Goal: Transaction & Acquisition: Purchase product/service

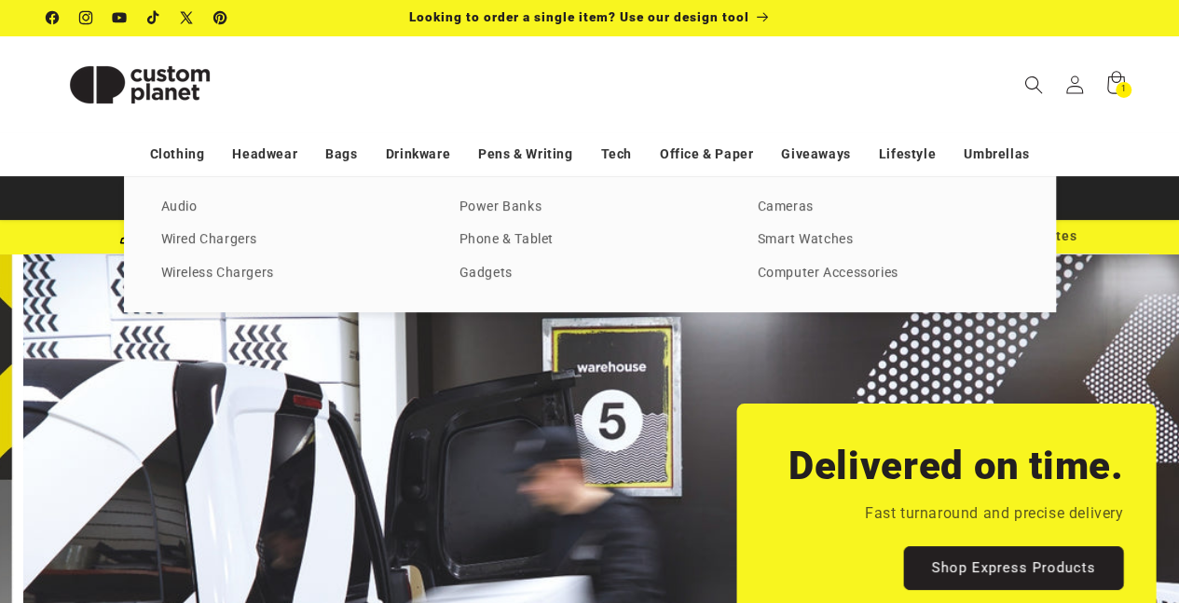
scroll to position [0, 1178]
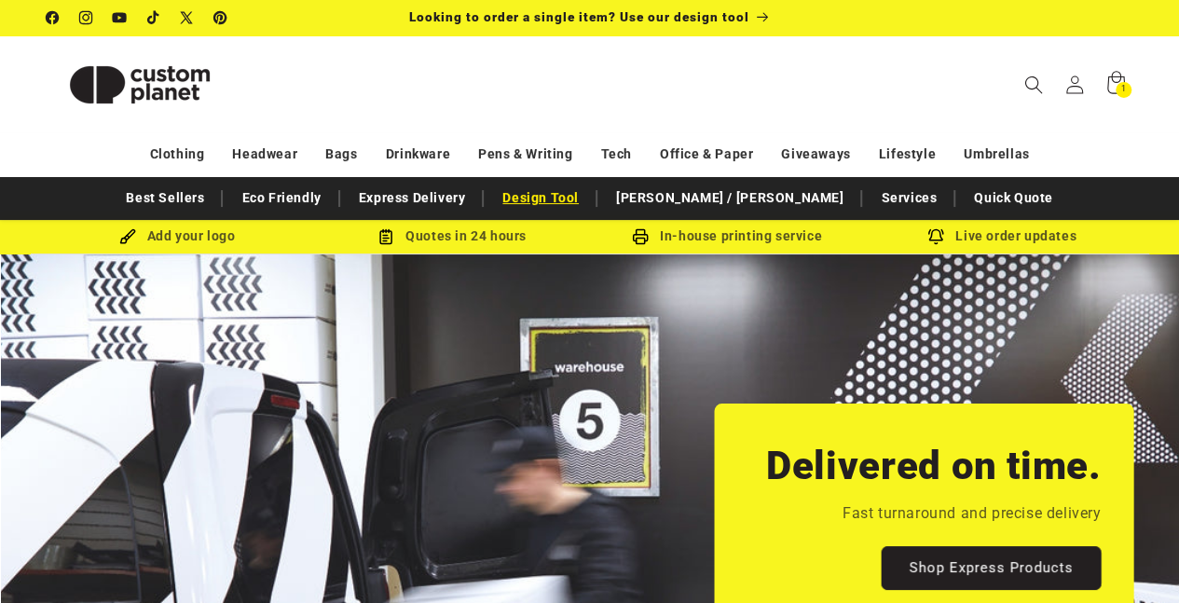
click at [588, 203] on link "Design Tool" at bounding box center [540, 198] width 95 height 33
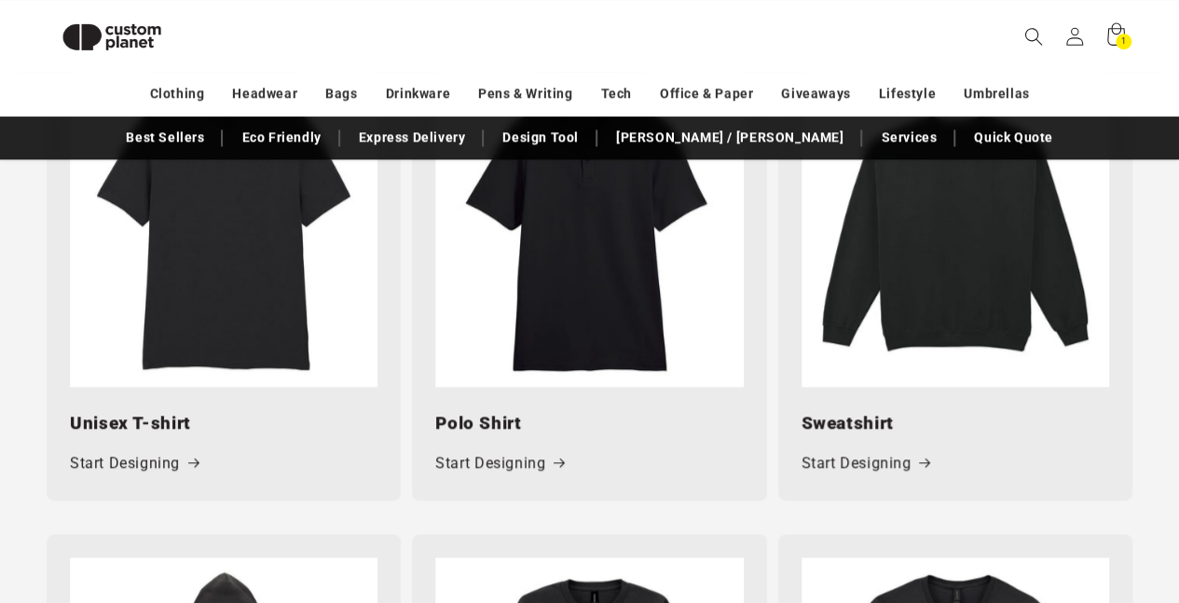
scroll to position [1000, 0]
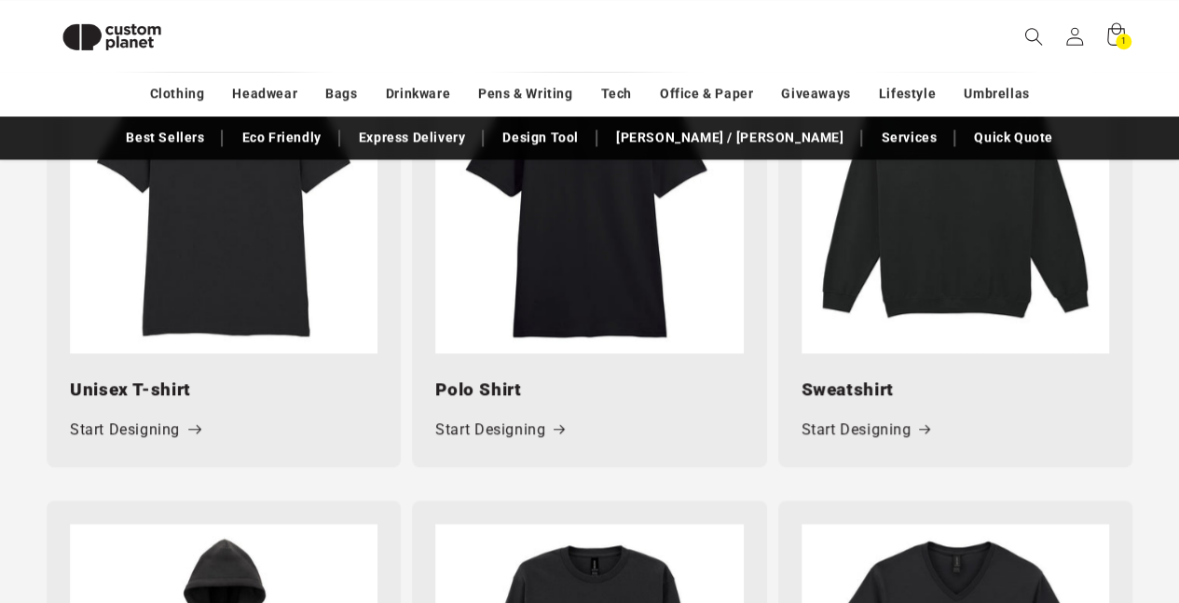
click at [168, 431] on link "Start Designing" at bounding box center [134, 430] width 129 height 27
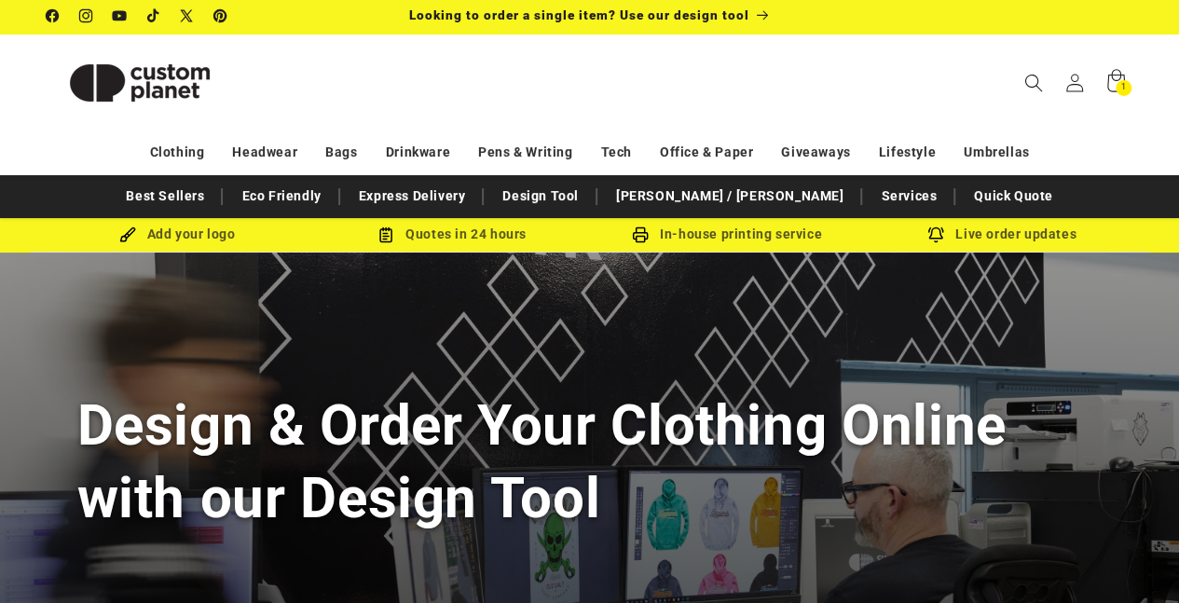
scroll to position [0, 0]
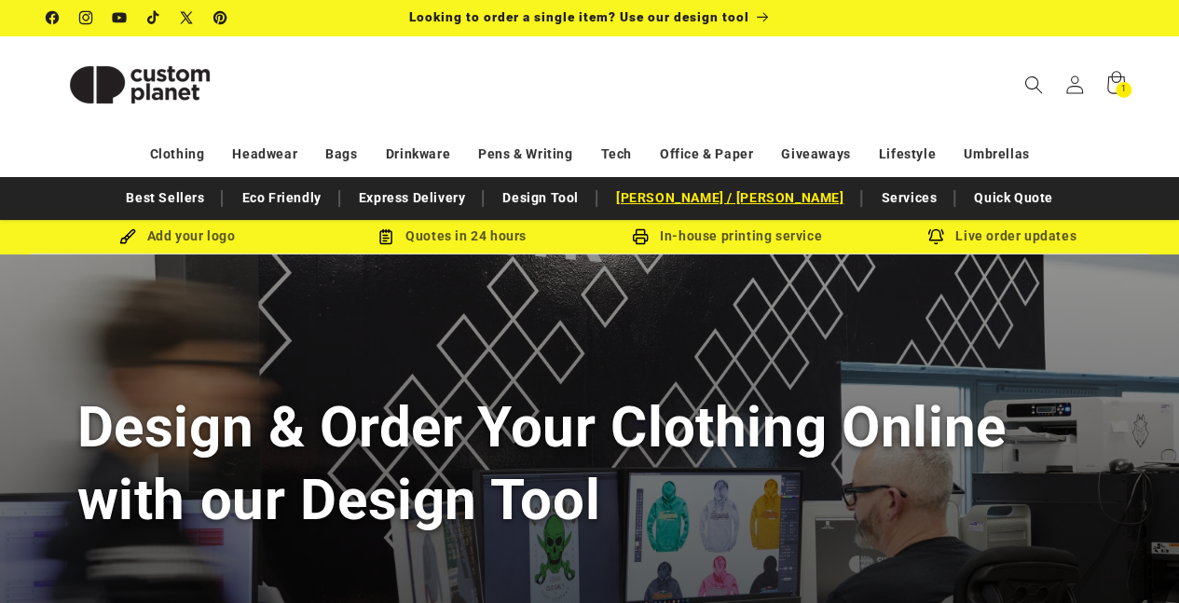
click at [727, 202] on link "[PERSON_NAME]y /[PERSON_NAME]" at bounding box center [730, 198] width 246 height 33
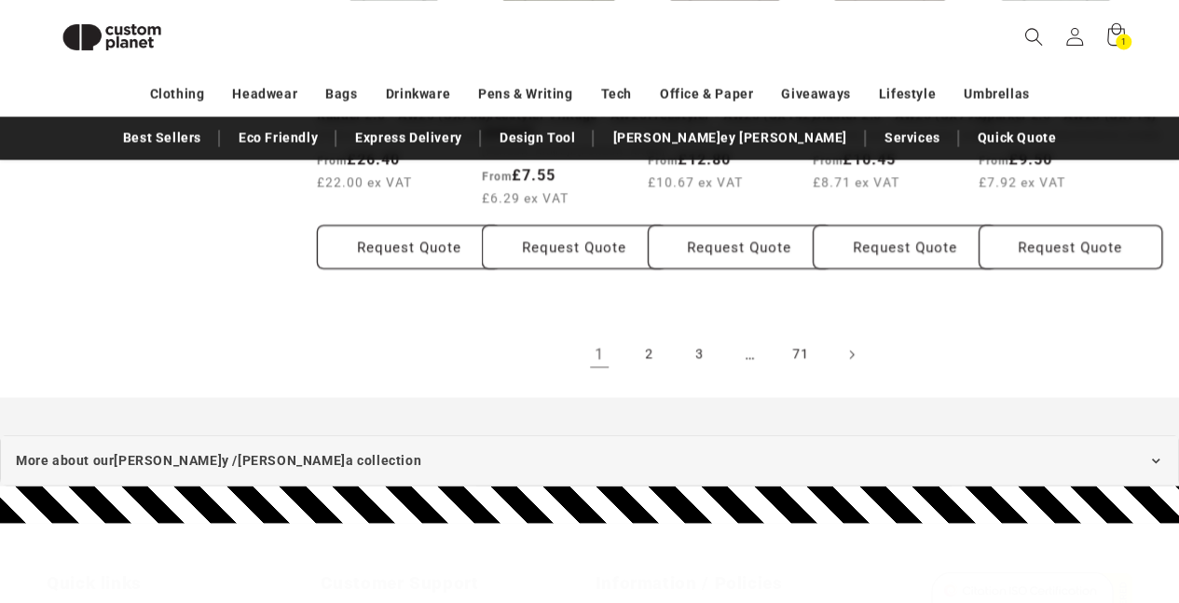
scroll to position [1745, 0]
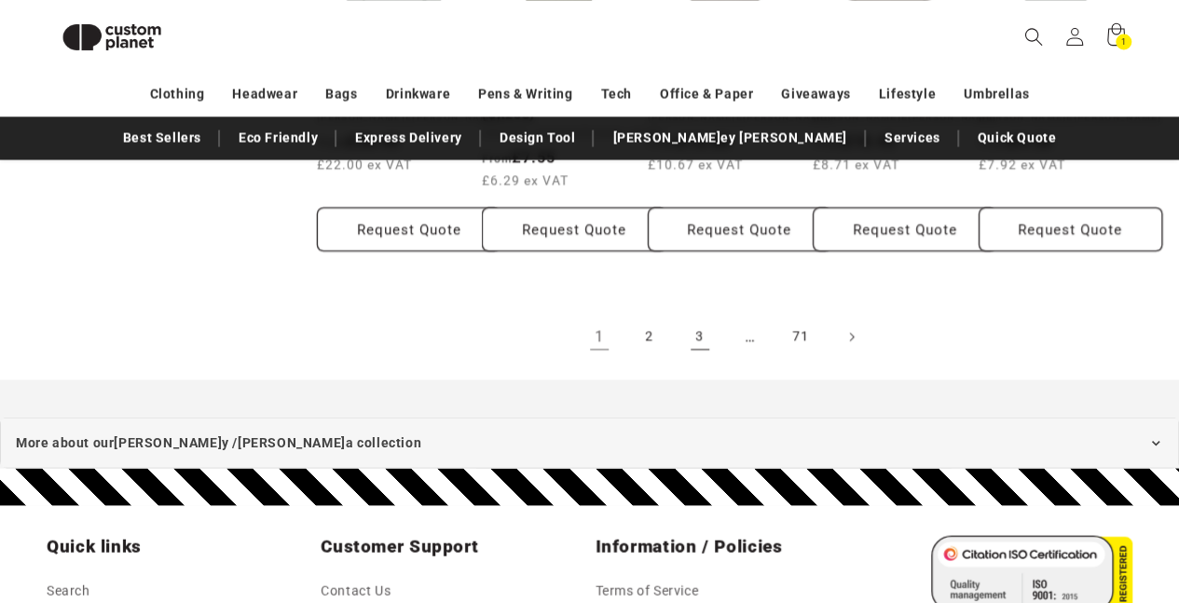
click at [697, 342] on link "3" at bounding box center [699, 336] width 41 height 41
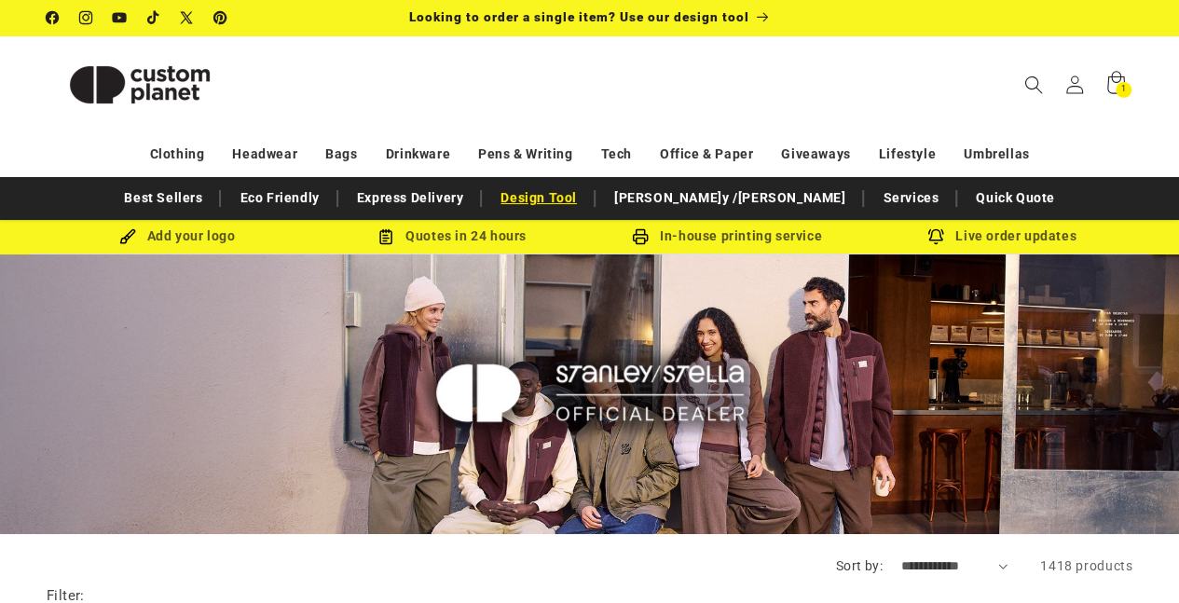
click at [582, 202] on link "Design Tool" at bounding box center [538, 198] width 95 height 33
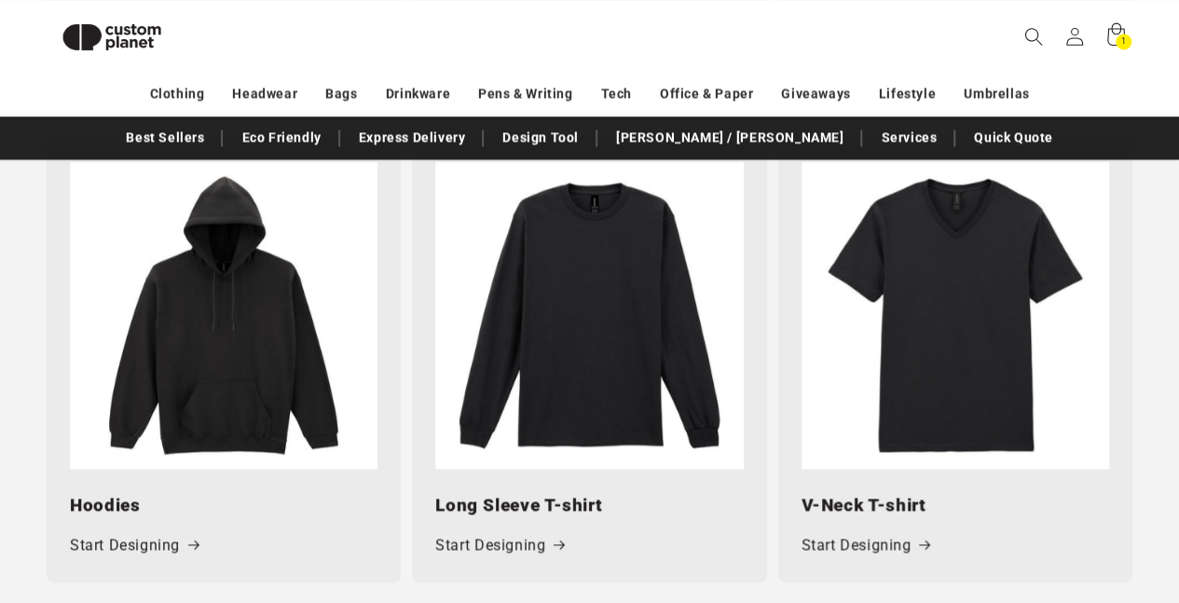
scroll to position [1280, 0]
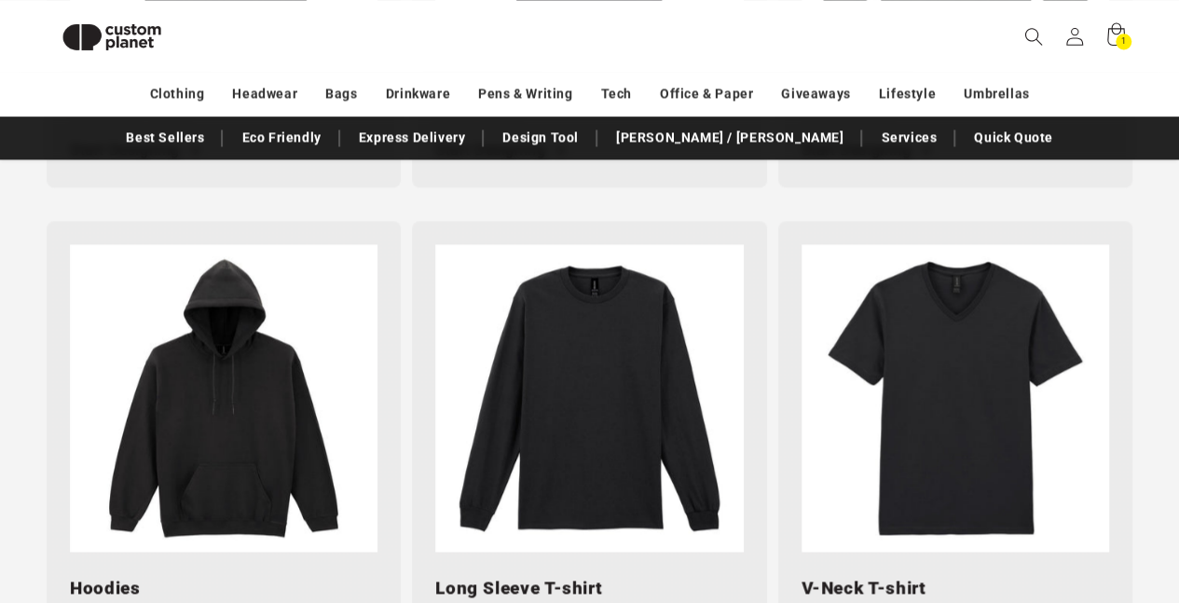
click at [243, 382] on img at bounding box center [224, 398] width 308 height 308
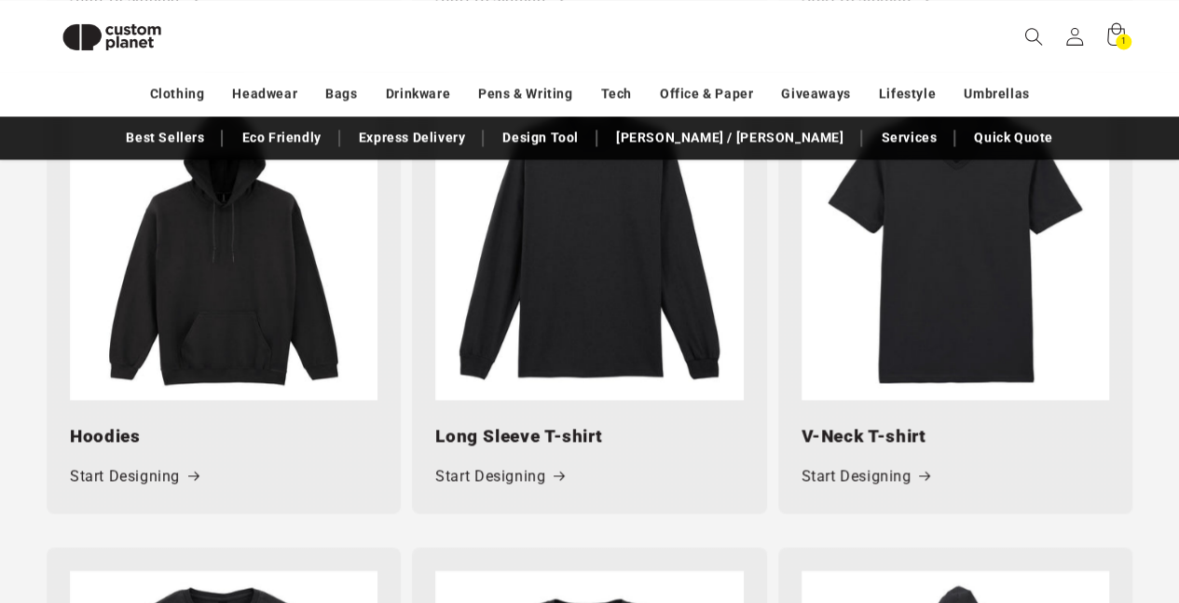
scroll to position [1466, 0]
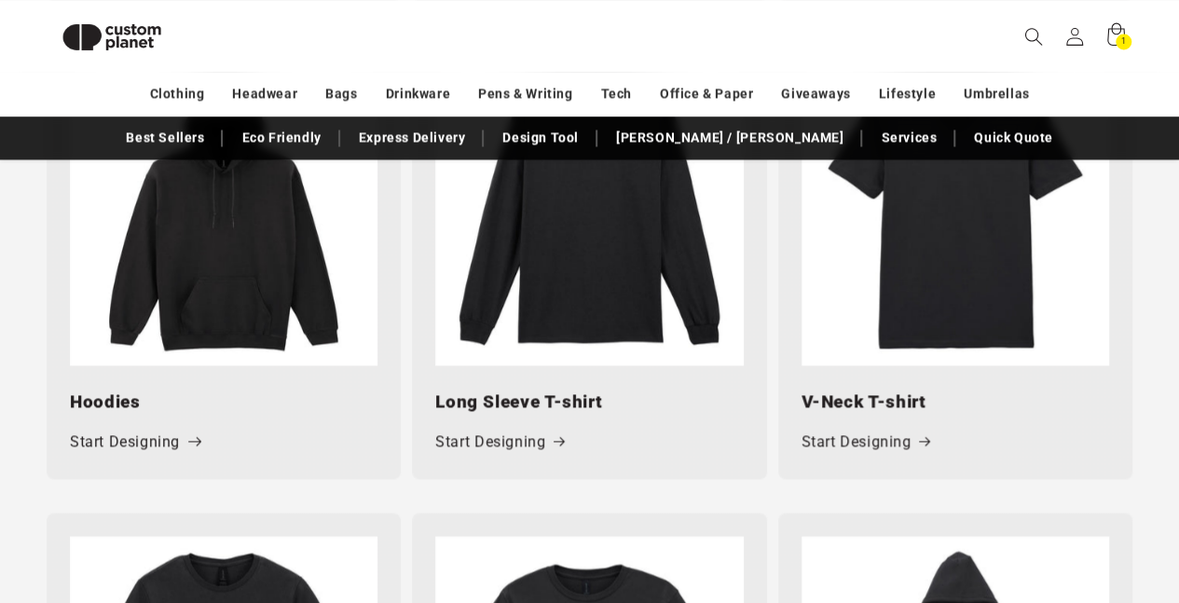
click at [164, 446] on link "Start Designing" at bounding box center [134, 442] width 129 height 27
